Goal: Transaction & Acquisition: Purchase product/service

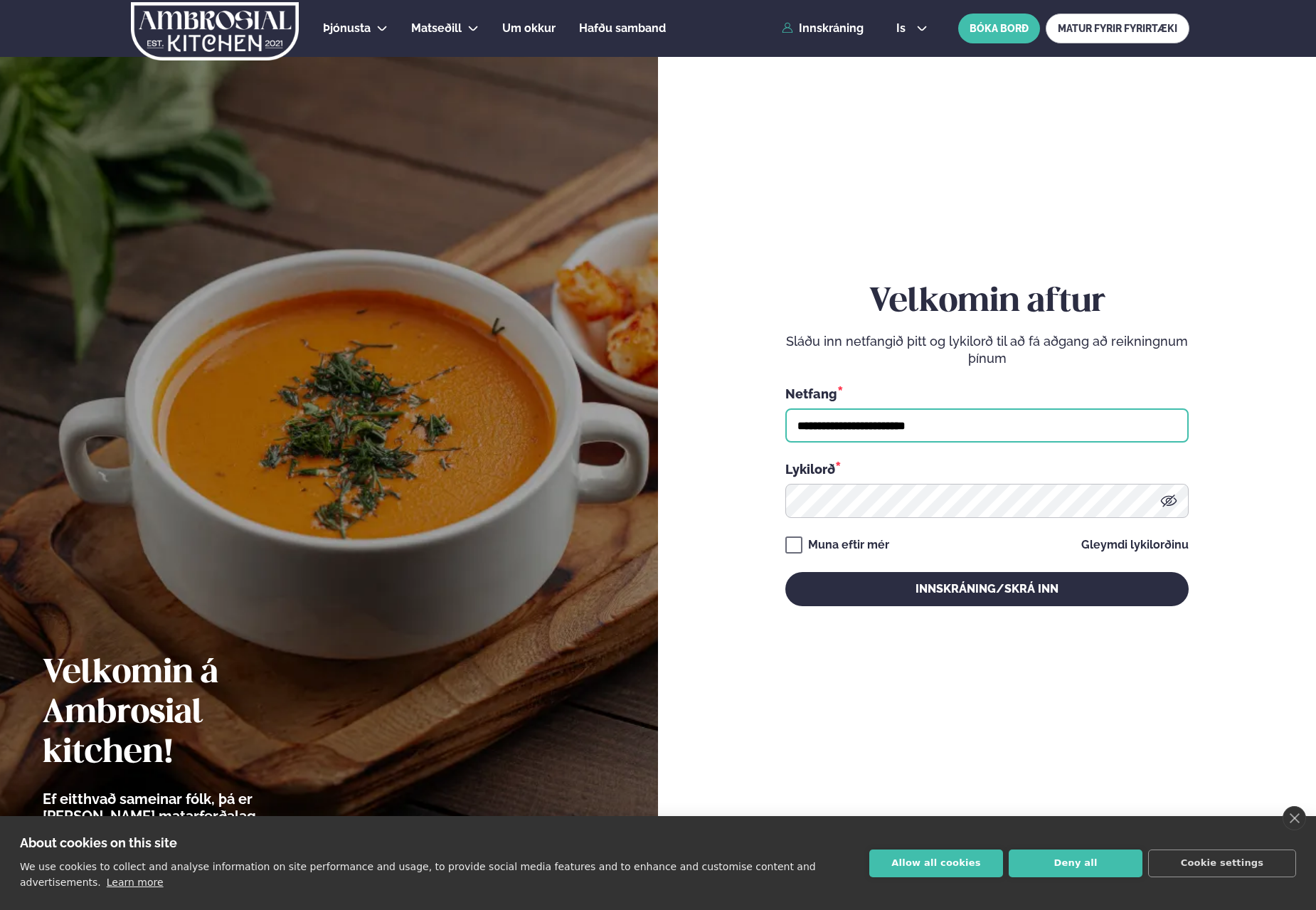
type input "**********"
click at [1293, 818] on link "close" at bounding box center [1294, 818] width 24 height 25
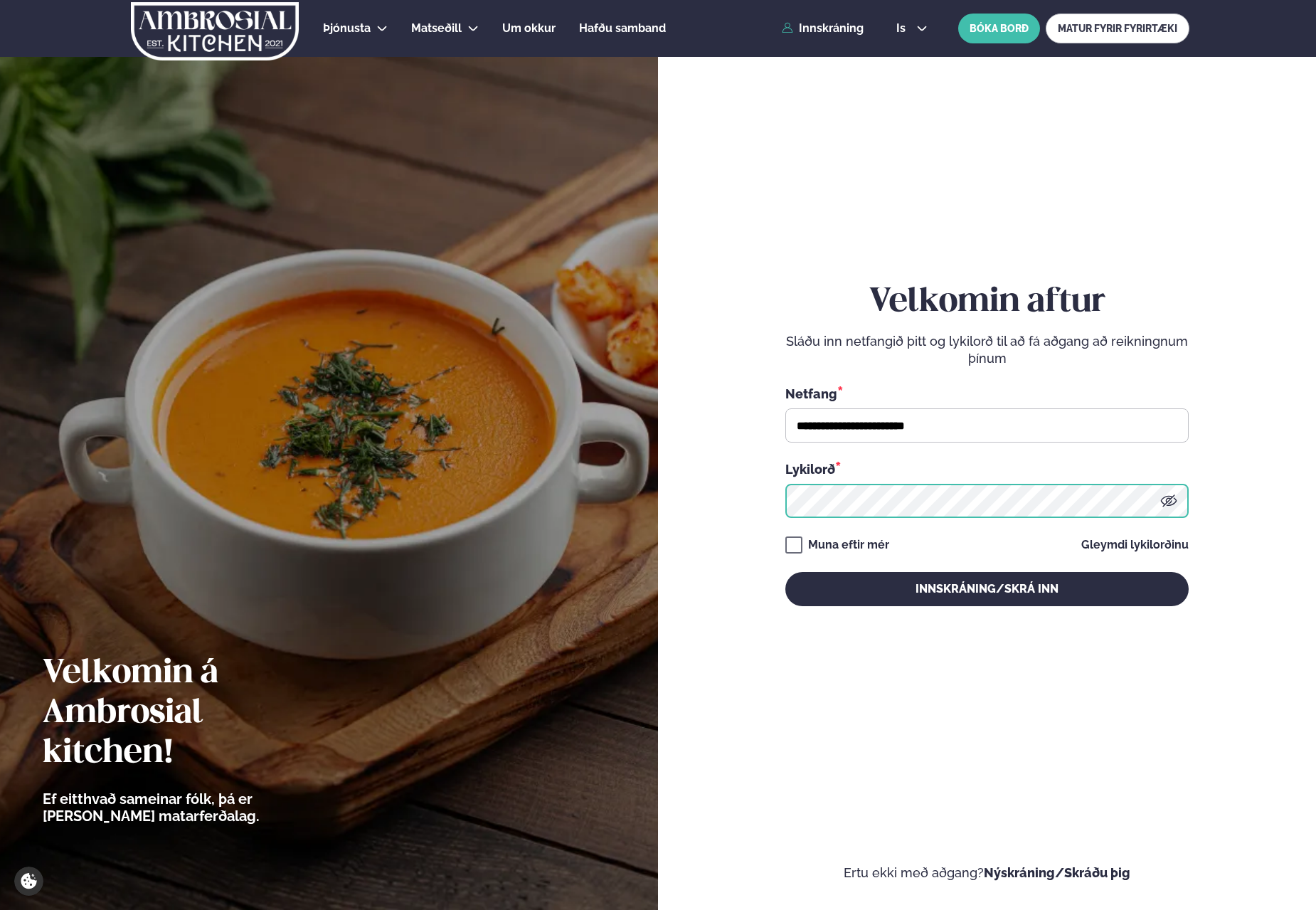
click at [986, 588] on button "Innskráning/Skrá inn" at bounding box center [986, 588] width 403 height 34
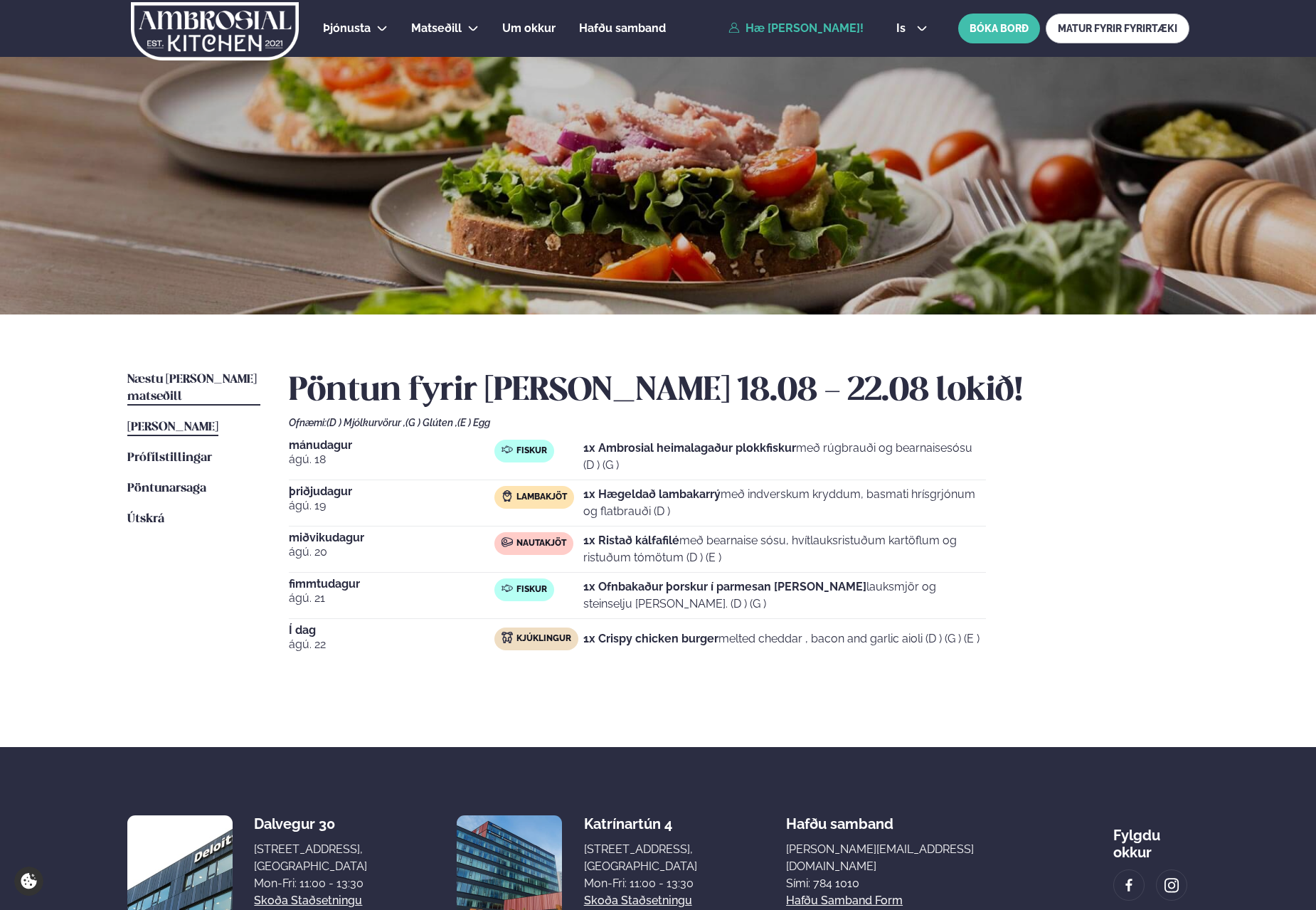
click at [185, 378] on span "Næstu [PERSON_NAME] matseðill" at bounding box center [192, 388] width 129 height 29
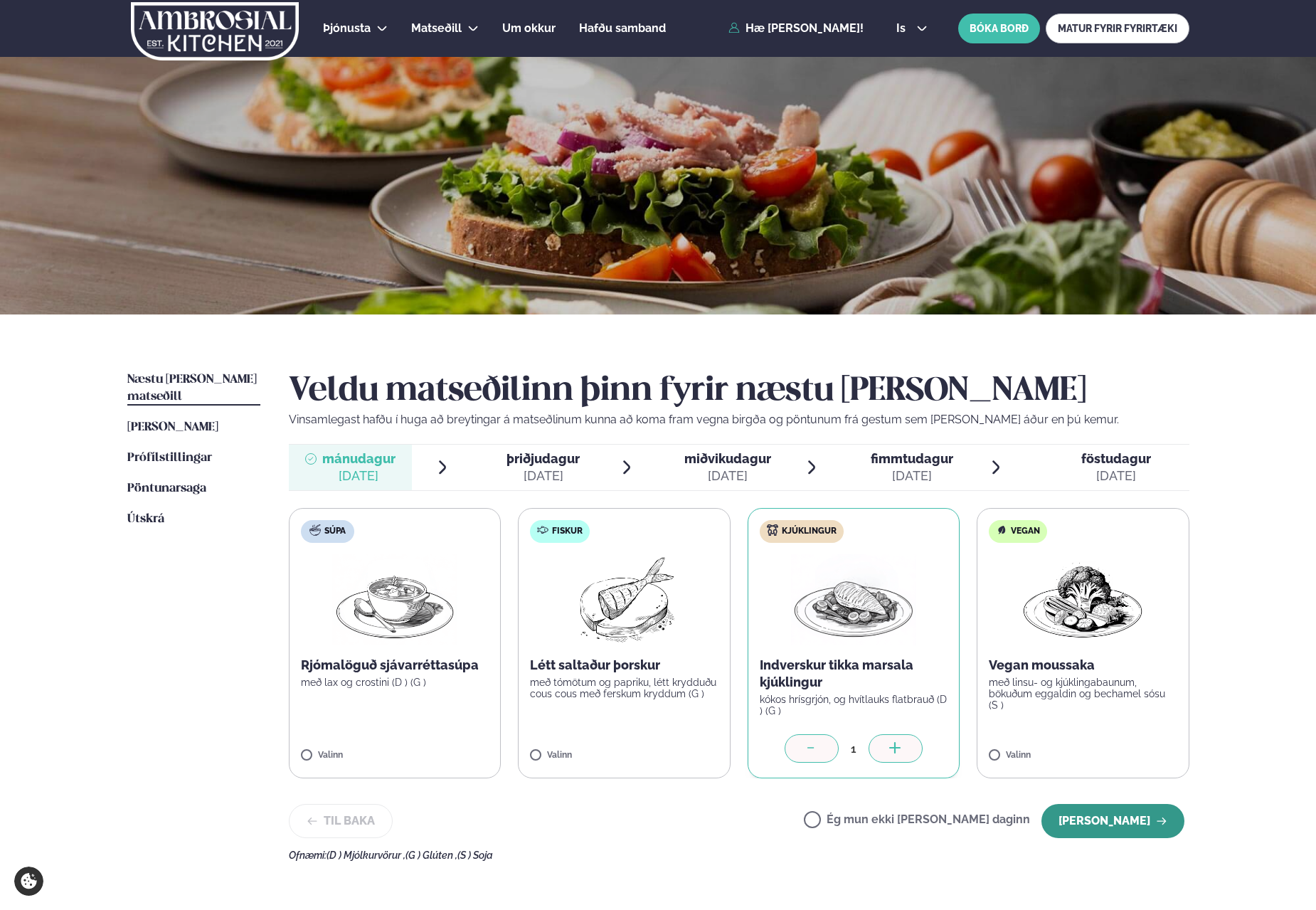
click at [1124, 826] on button "[PERSON_NAME]" at bounding box center [1112, 820] width 143 height 34
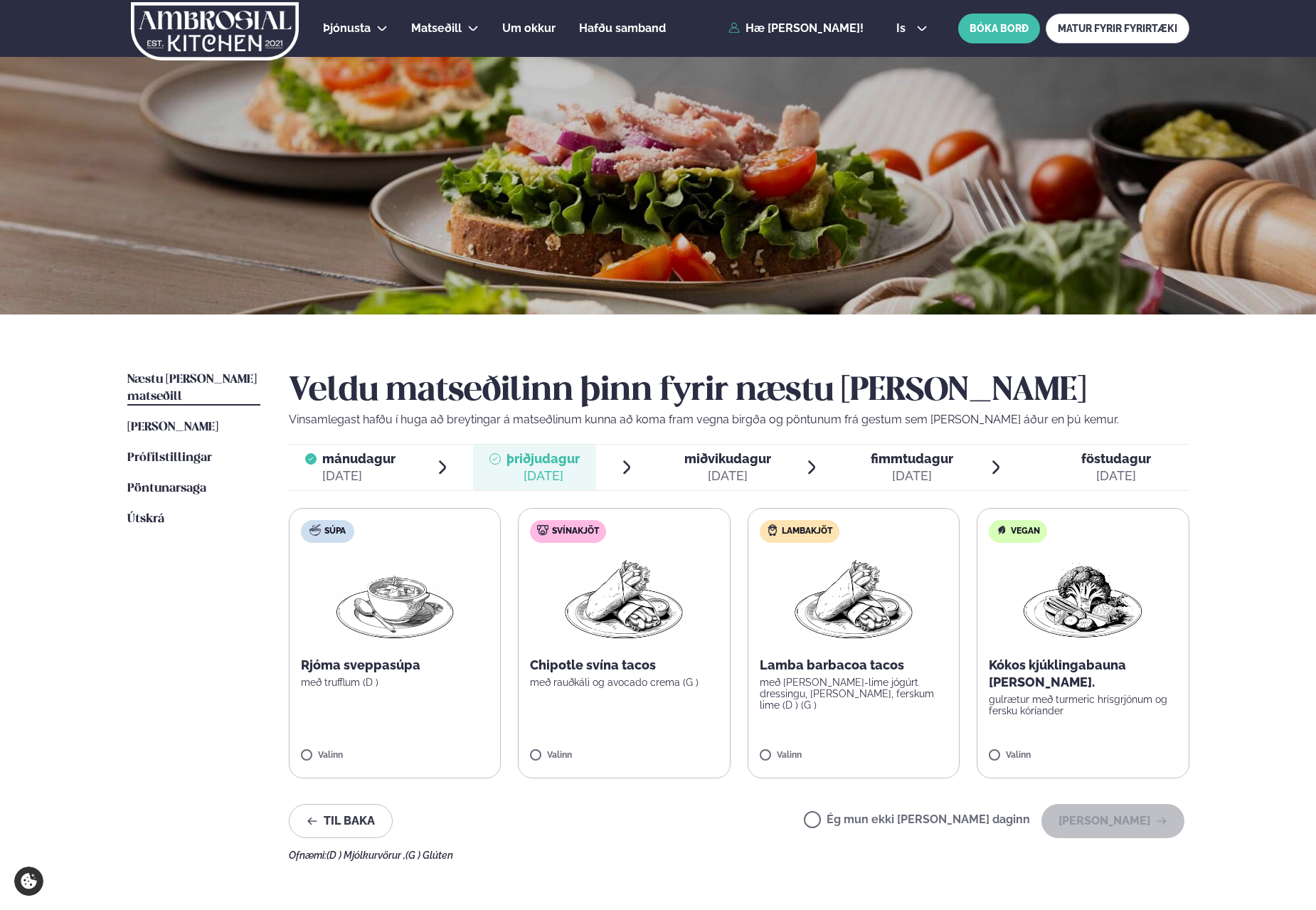
click at [454, 742] on label "Súpa Rjóma sveppasúpa með trufflum (D ) [PERSON_NAME]" at bounding box center [394, 643] width 212 height 271
click at [1110, 822] on button "[PERSON_NAME]" at bounding box center [1112, 820] width 143 height 34
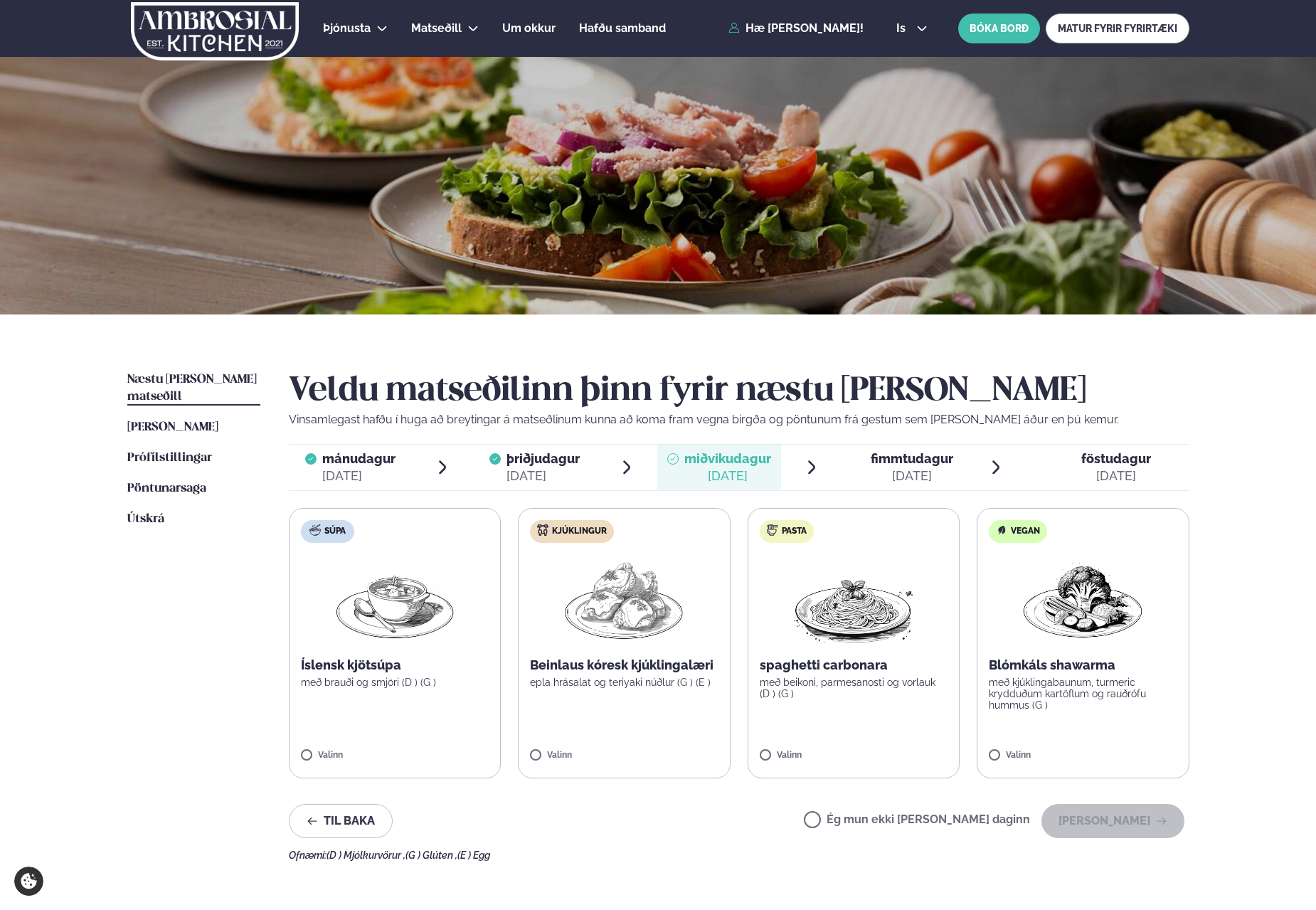
click at [414, 632] on img at bounding box center [394, 599] width 125 height 91
click at [1144, 821] on button "[PERSON_NAME]" at bounding box center [1112, 820] width 143 height 34
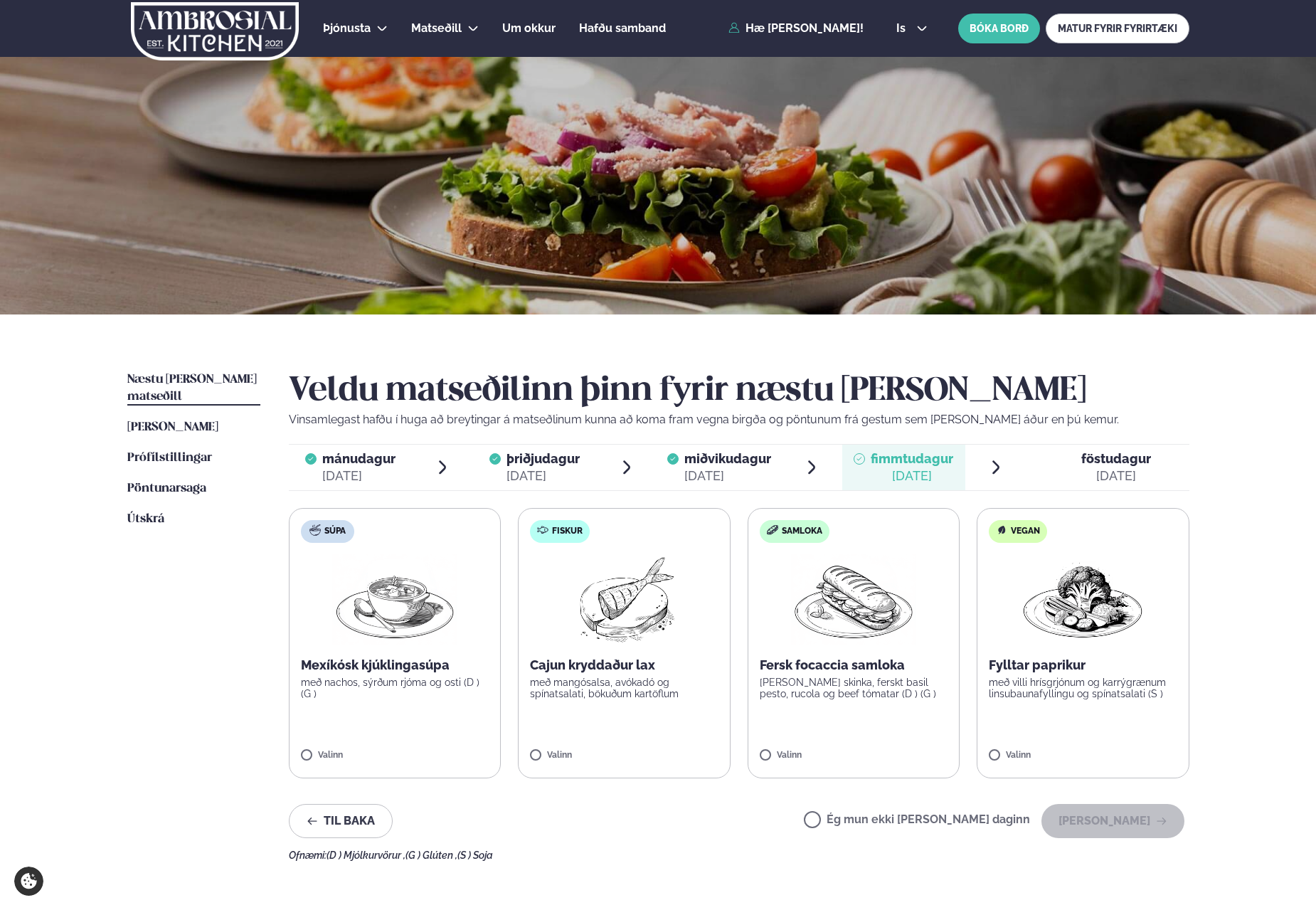
click at [628, 618] on img at bounding box center [624, 599] width 126 height 91
click at [1119, 822] on button "[PERSON_NAME]" at bounding box center [1112, 820] width 143 height 34
